Goal: Information Seeking & Learning: Learn about a topic

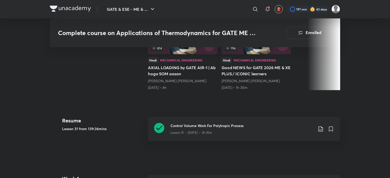
scroll to position [192, 0]
click at [176, 133] on p "Lesson 31 • [DATE] • 2h 35m" at bounding box center [192, 132] width 42 height 5
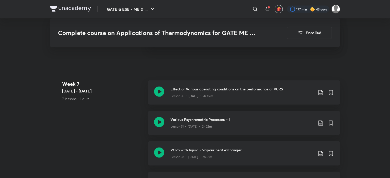
scroll to position [1426, 0]
click at [196, 87] on h3 "Effect of Various operating conditions on the performance of VCRS" at bounding box center [242, 88] width 143 height 5
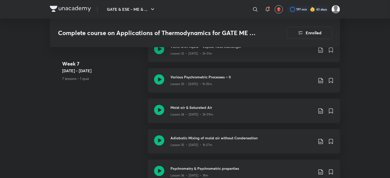
scroll to position [1502, 0]
